Goal: Information Seeking & Learning: Learn about a topic

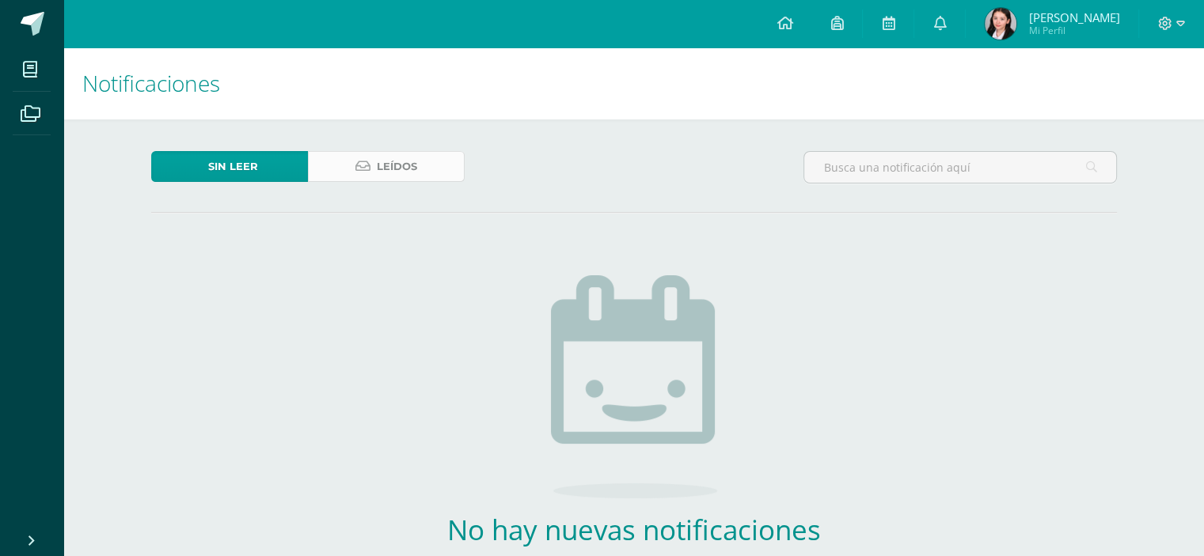
click at [412, 161] on link "Leídos" at bounding box center [386, 166] width 157 height 31
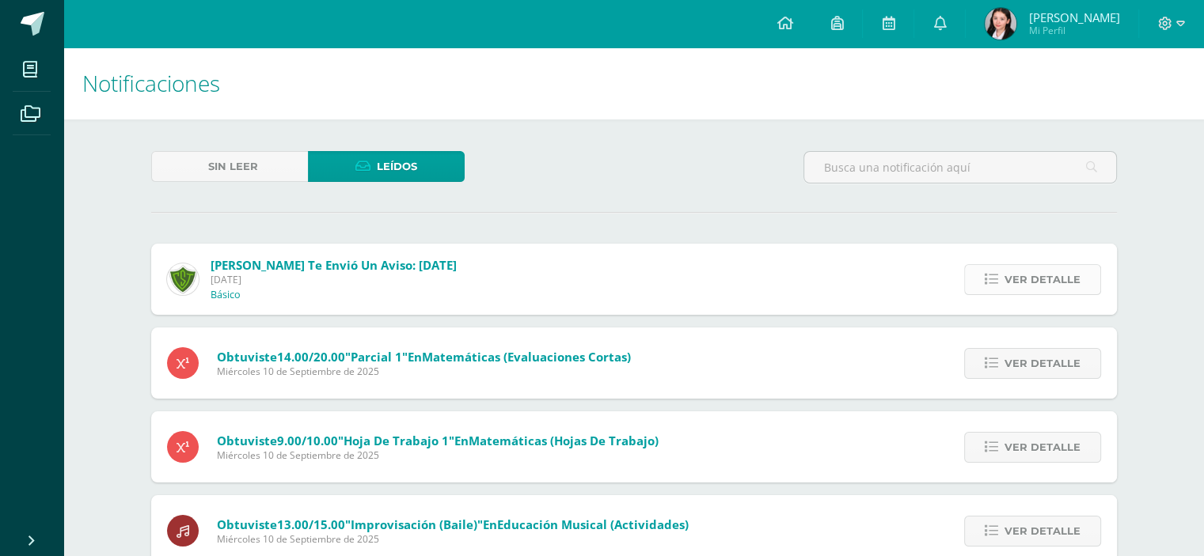
click at [1034, 265] on span "Ver detalle" at bounding box center [1042, 279] width 76 height 29
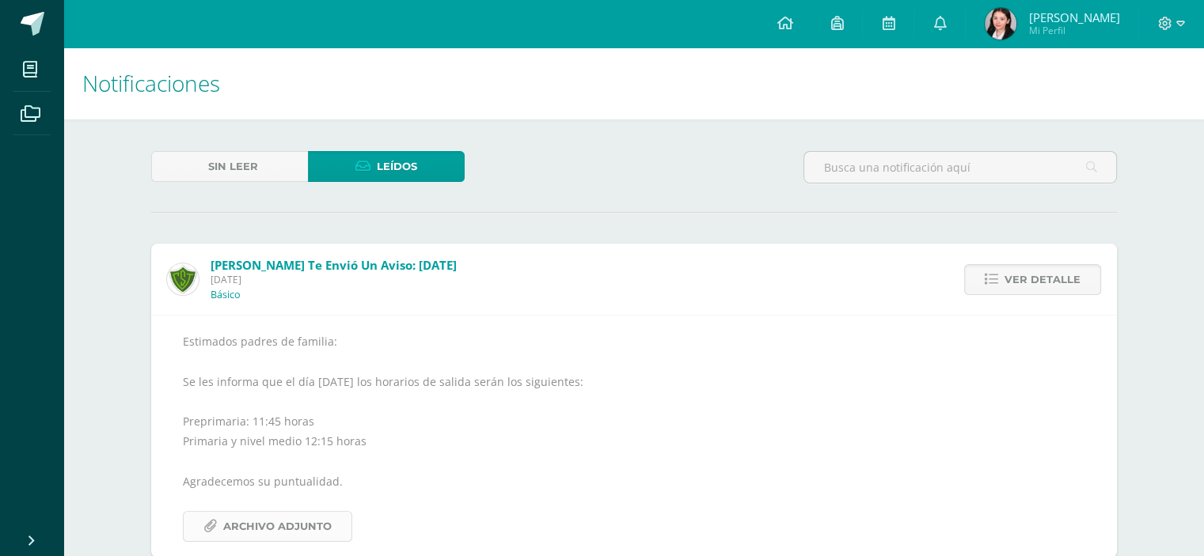
click at [277, 512] on span "Archivo Adjunto" at bounding box center [277, 526] width 108 height 29
